Goal: Find specific page/section: Find specific page/section

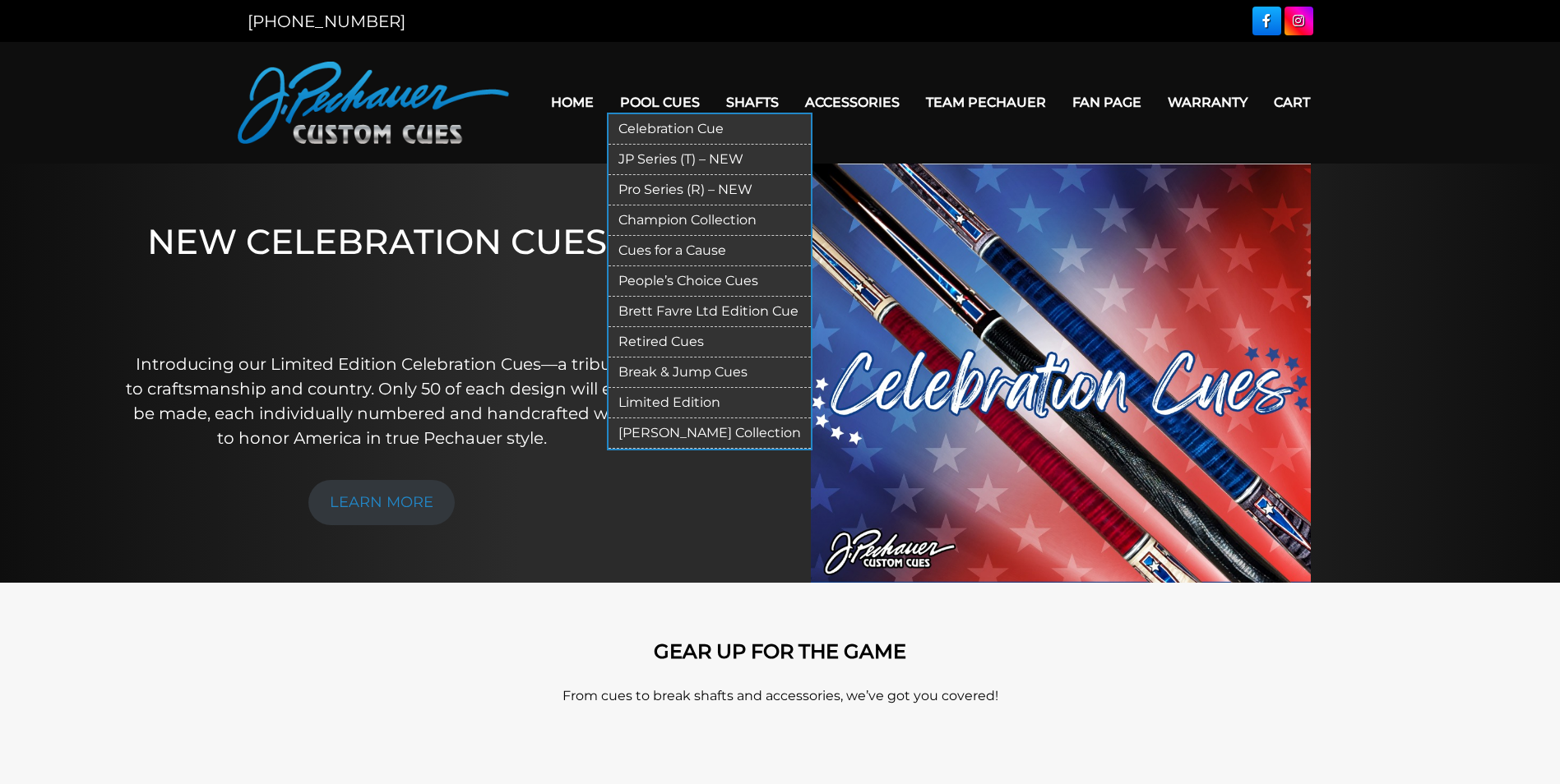
click at [674, 345] on link "Retired Cues" at bounding box center [709, 342] width 202 height 31
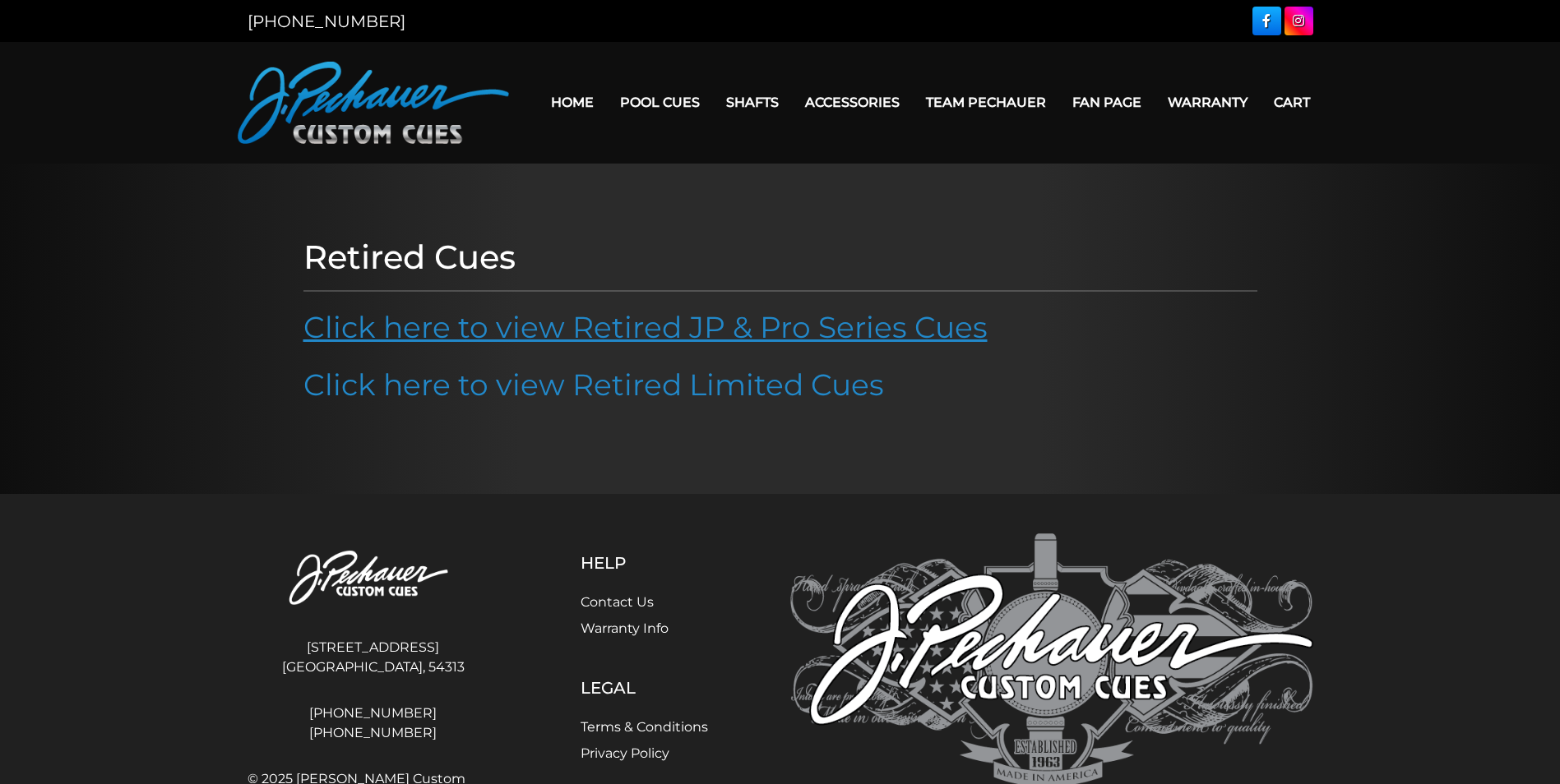
click at [660, 321] on link "Click here to view Retired JP & Pro Series Cues" at bounding box center [645, 326] width 684 height 36
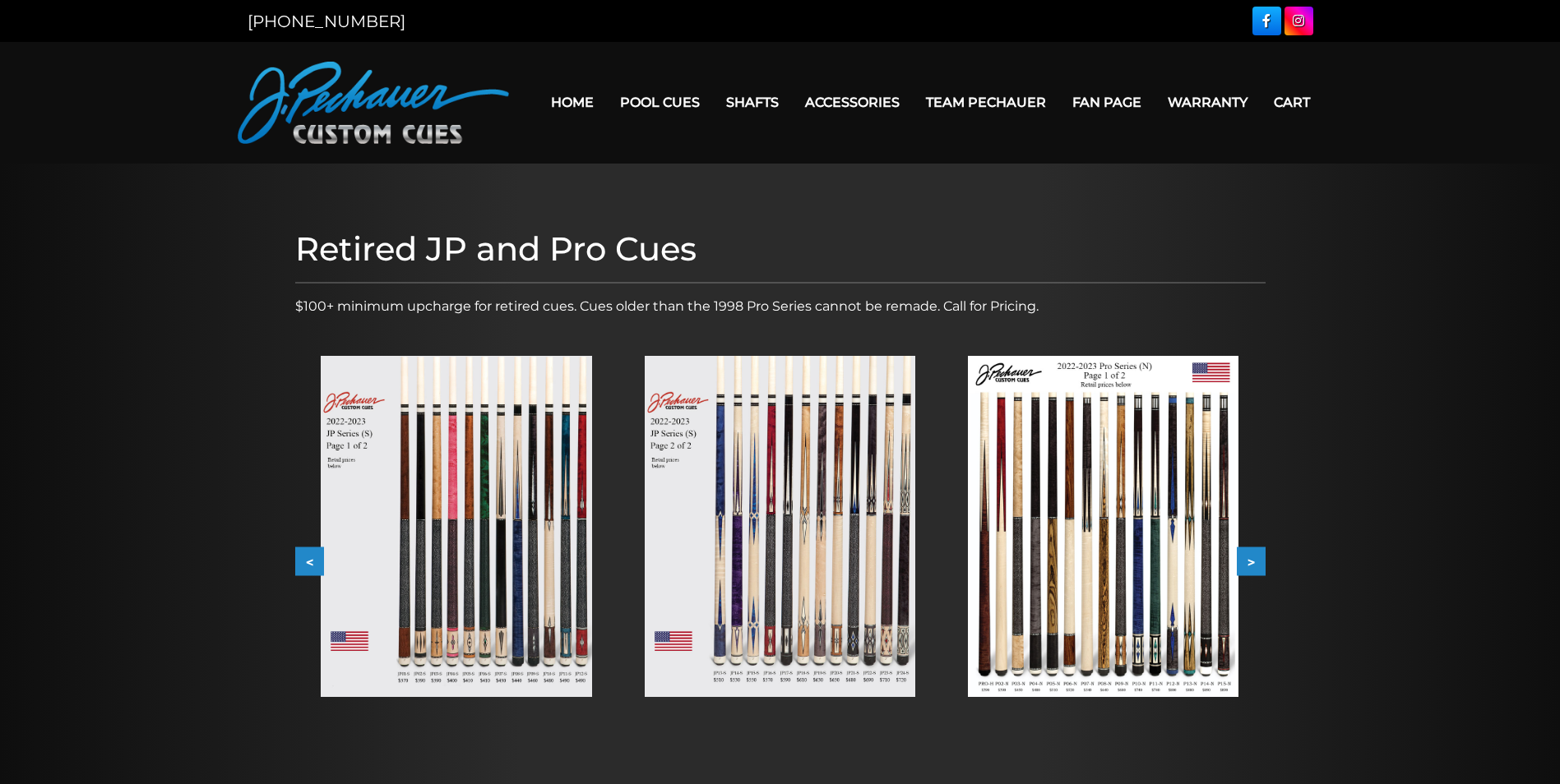
click at [807, 650] on img at bounding box center [780, 527] width 270 height 341
